Goal: Information Seeking & Learning: Learn about a topic

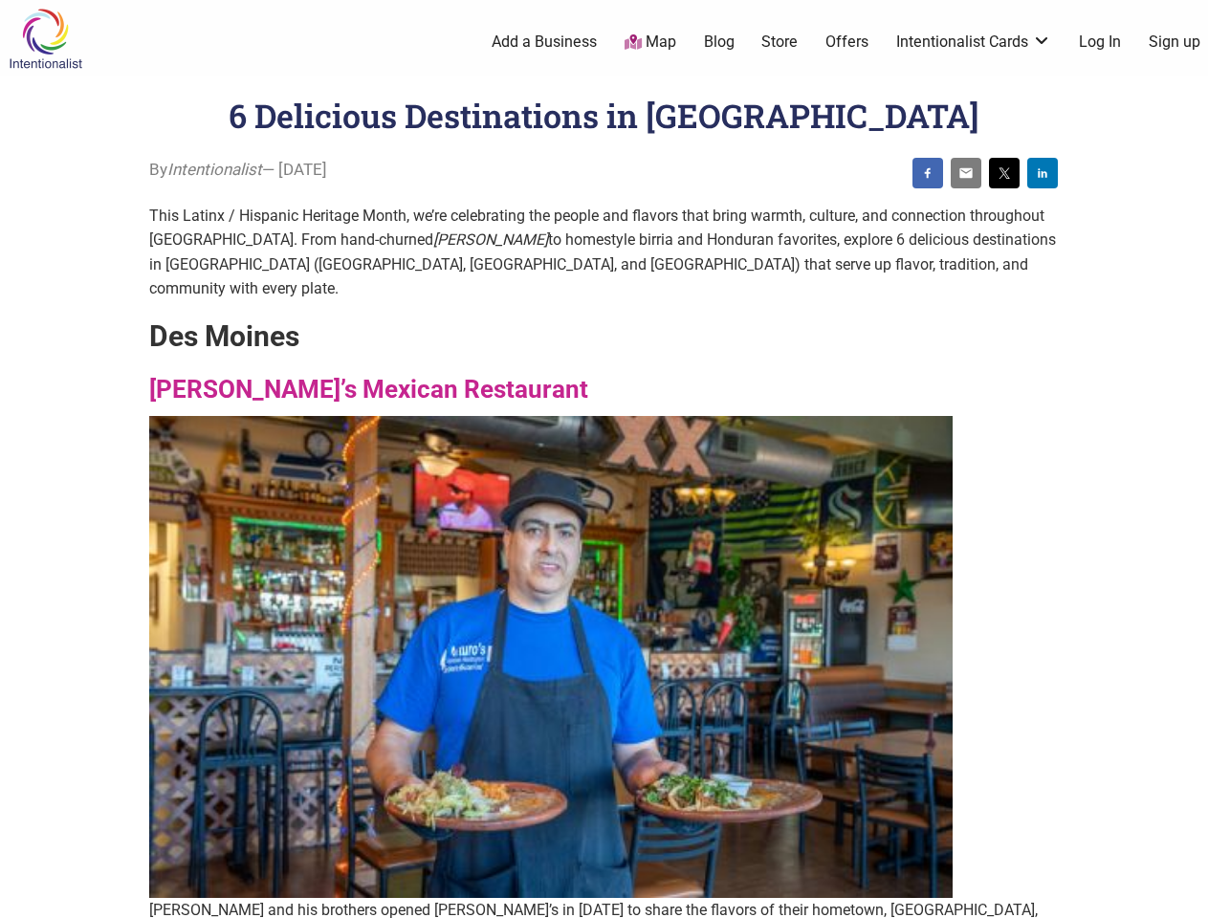
click at [603, 459] on img at bounding box center [550, 657] width 803 height 482
click at [928, 173] on img at bounding box center [927, 172] width 15 height 15
click at [966, 173] on img at bounding box center [965, 172] width 15 height 15
